Goal: Task Accomplishment & Management: Use online tool/utility

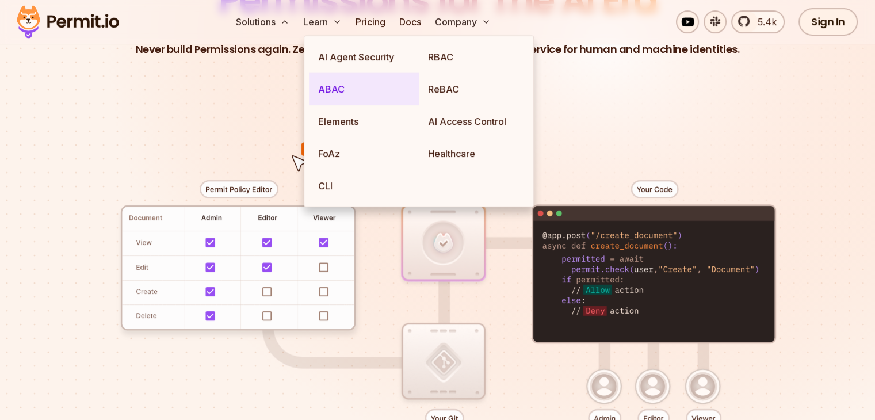
click at [337, 88] on link "ABAC" at bounding box center [364, 89] width 110 height 32
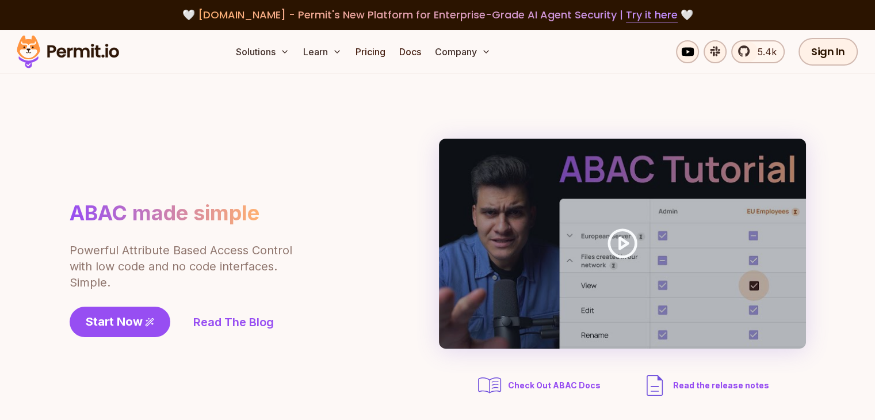
click at [365, 302] on div "ABAC made simple Powerful Attribute Based Access Control with low code and no c…" at bounding box center [438, 269] width 737 height 261
click at [304, 275] on div "ABAC made simple Powerful Attribute Based Access Control with low code and no c…" at bounding box center [214, 268] width 288 height 137
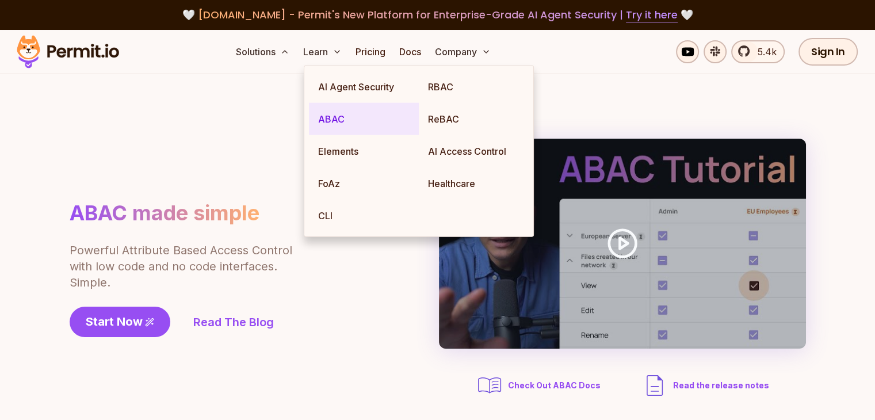
click at [345, 119] on link "ABAC" at bounding box center [364, 119] width 110 height 32
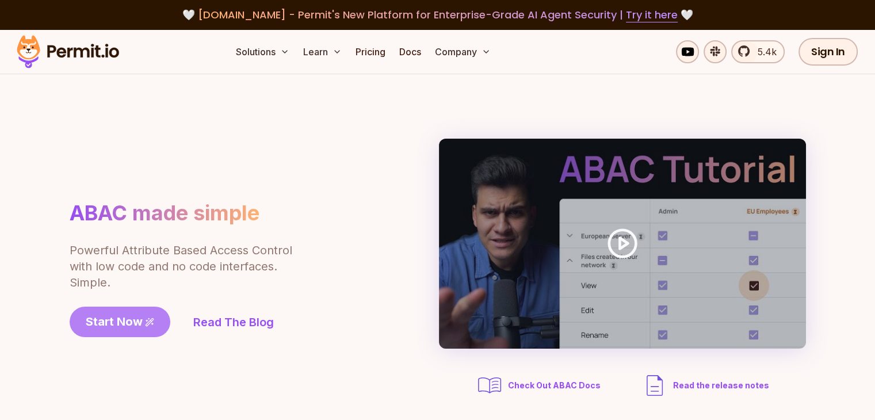
click at [130, 321] on span "Start Now" at bounding box center [114, 322] width 57 height 16
